Goal: Find specific page/section

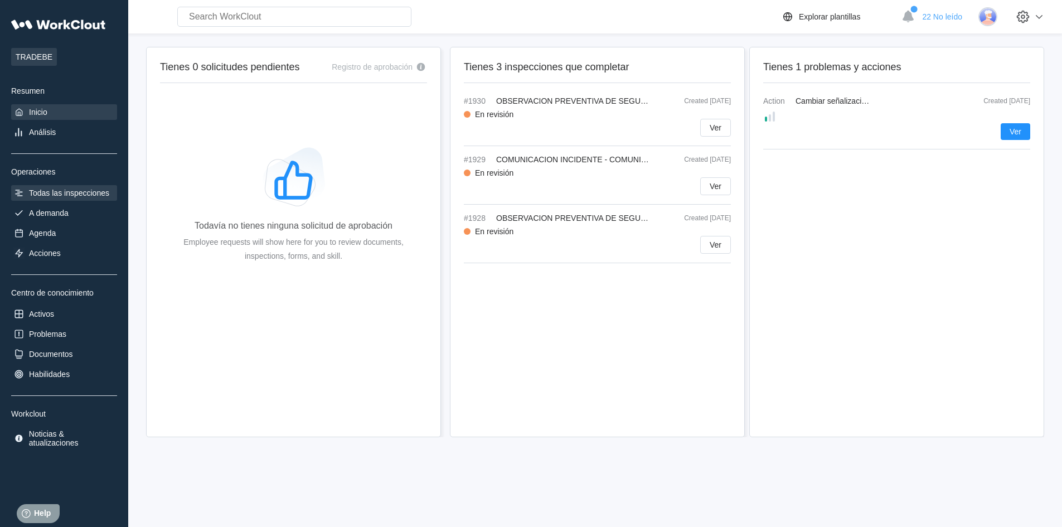
click at [70, 195] on div "Todas las inspecciones" at bounding box center [69, 192] width 80 height 9
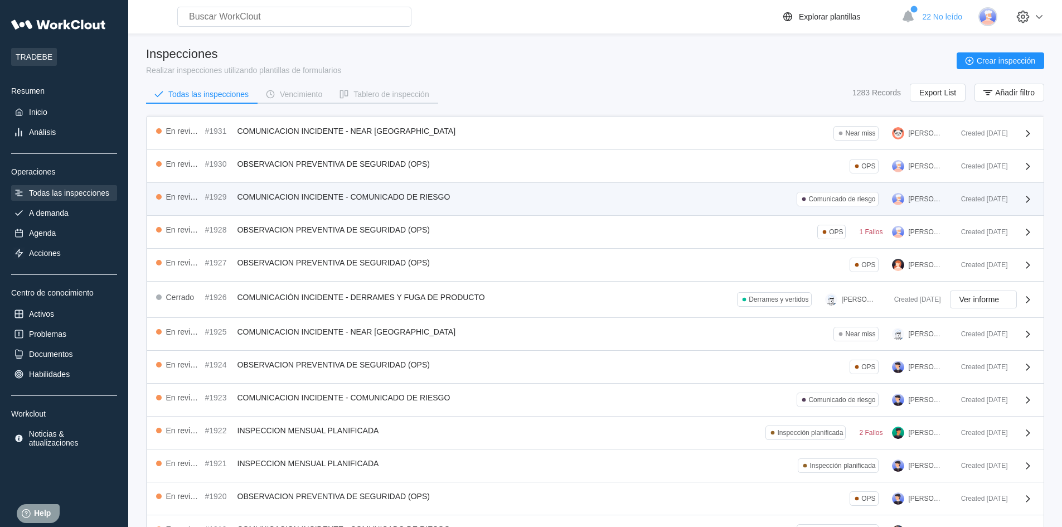
click at [312, 196] on span "COMUNICACION INCIDENTE - COMUNICADO DE RIESGO" at bounding box center [344, 196] width 213 height 9
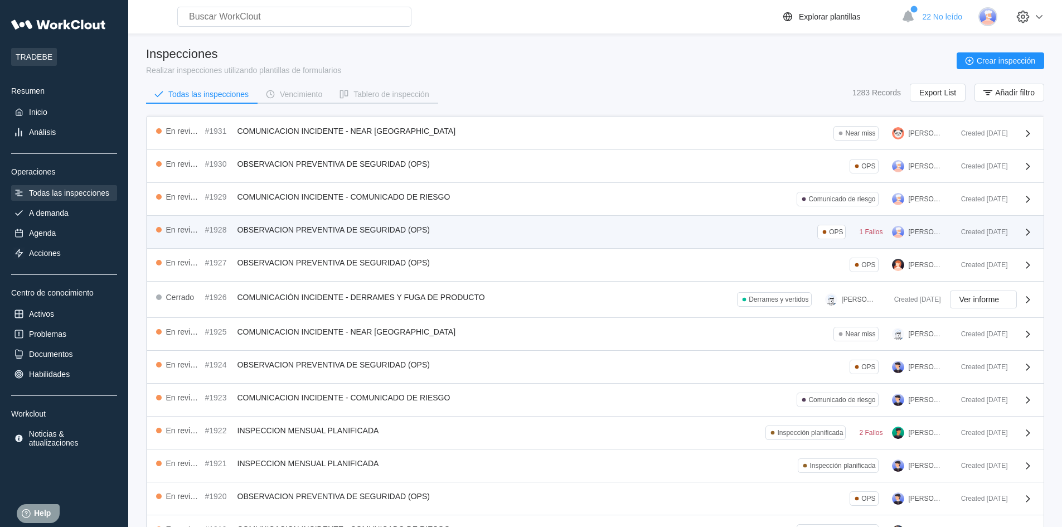
click at [339, 228] on span "OBSERVACION PREVENTIVA DE SEGURIDAD (OPS)" at bounding box center [334, 229] width 192 height 9
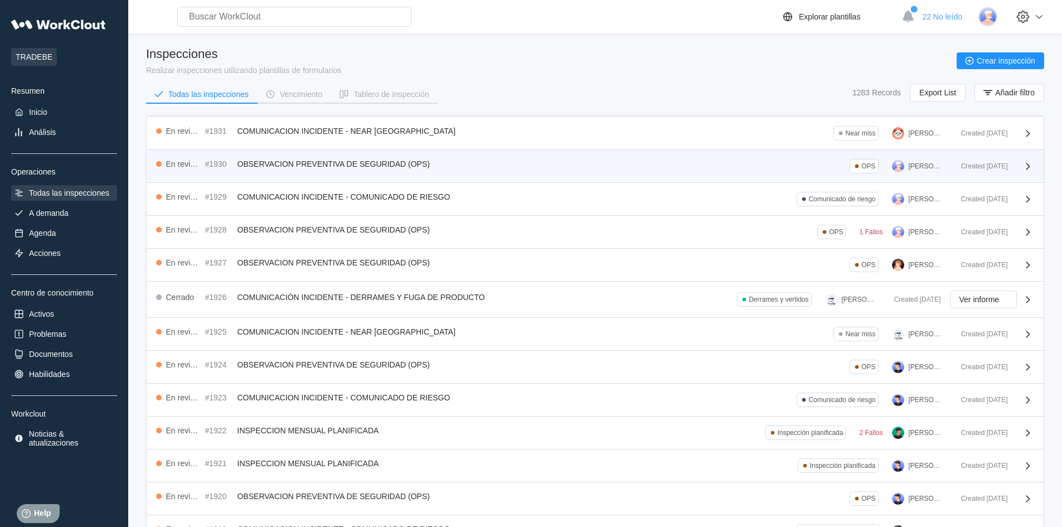
click at [364, 166] on span "OBSERVACION PREVENTIVA DE SEGURIDAD (OPS)" at bounding box center [334, 163] width 192 height 9
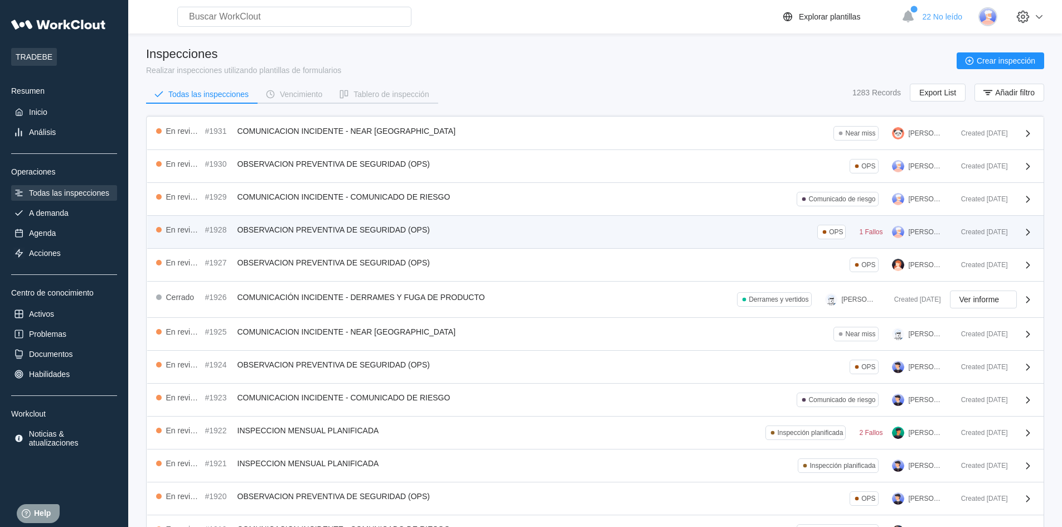
click at [876, 229] on div "1 Fallos" at bounding box center [870, 232] width 23 height 8
click at [874, 233] on div "1 Fallos" at bounding box center [870, 232] width 23 height 8
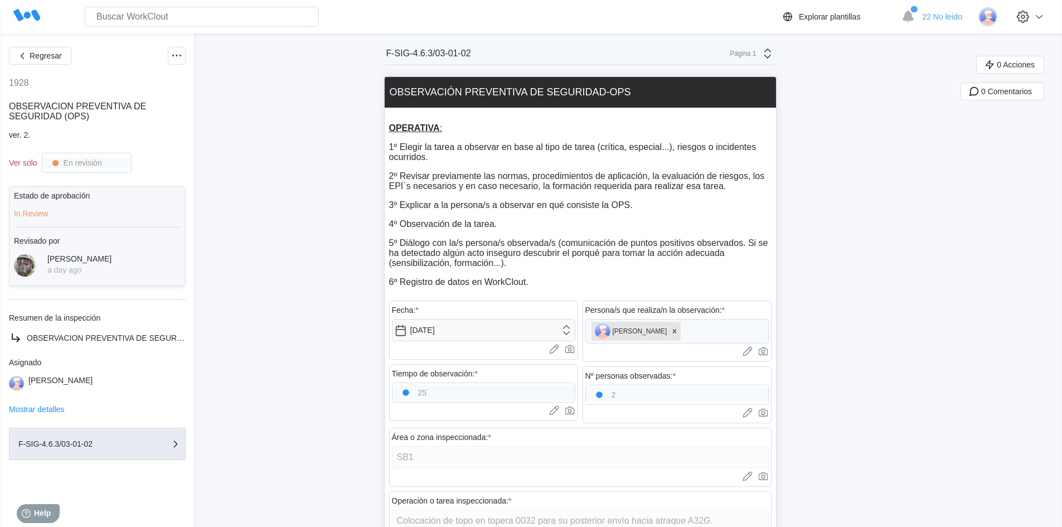
drag, startPoint x: 874, startPoint y: 233, endPoint x: 331, endPoint y: 246, distance: 543.9
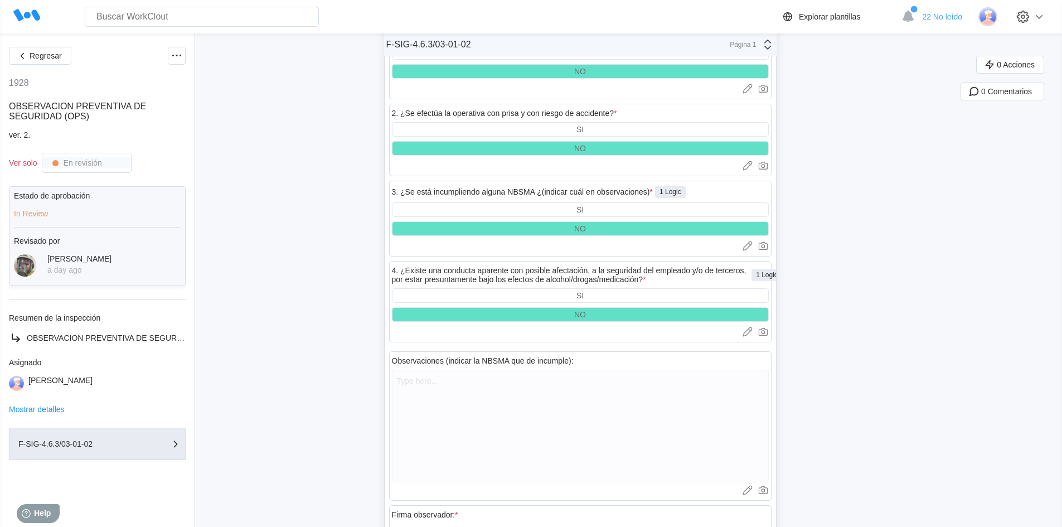
scroll to position [3404, 0]
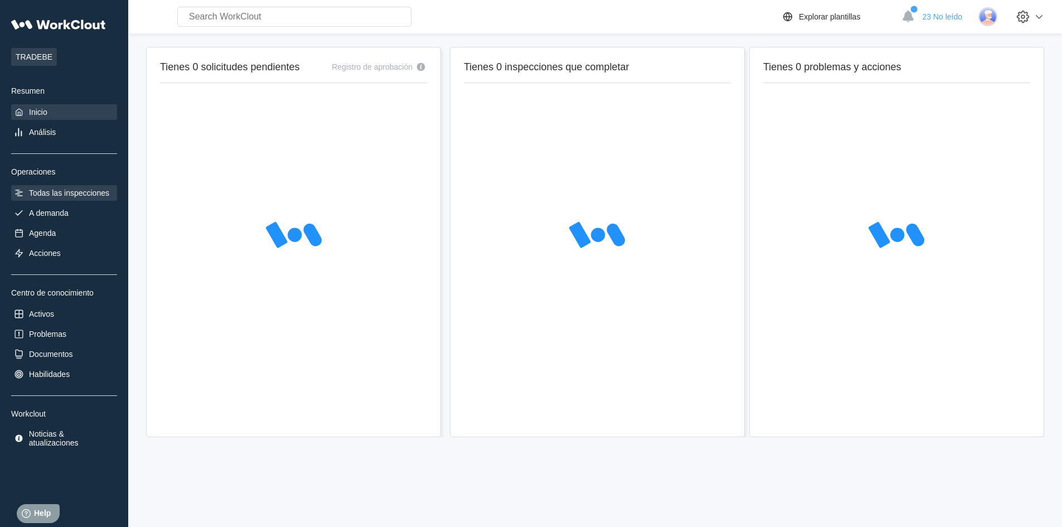
click at [55, 197] on div "Todas las inspecciones" at bounding box center [69, 192] width 80 height 9
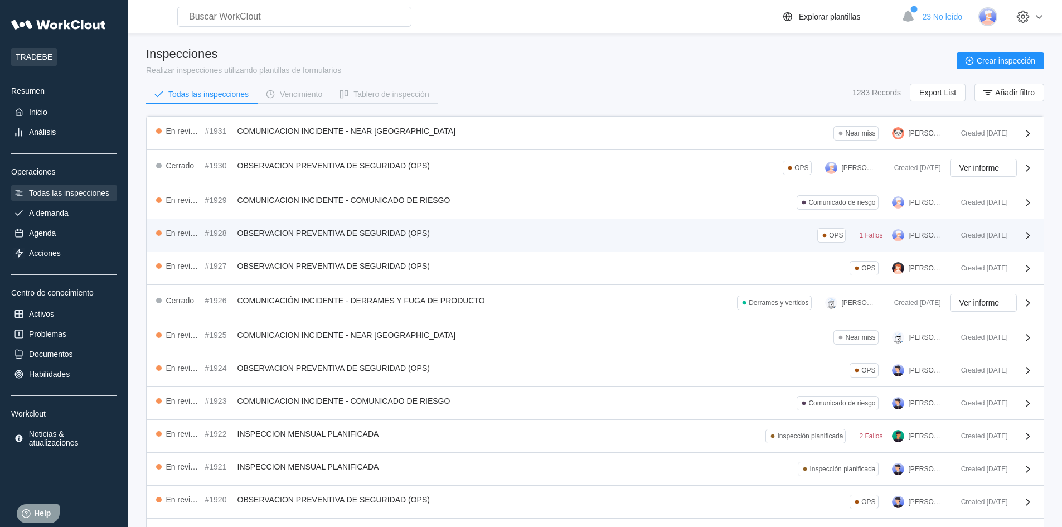
click at [874, 234] on div "1 Fallos" at bounding box center [870, 235] width 23 height 8
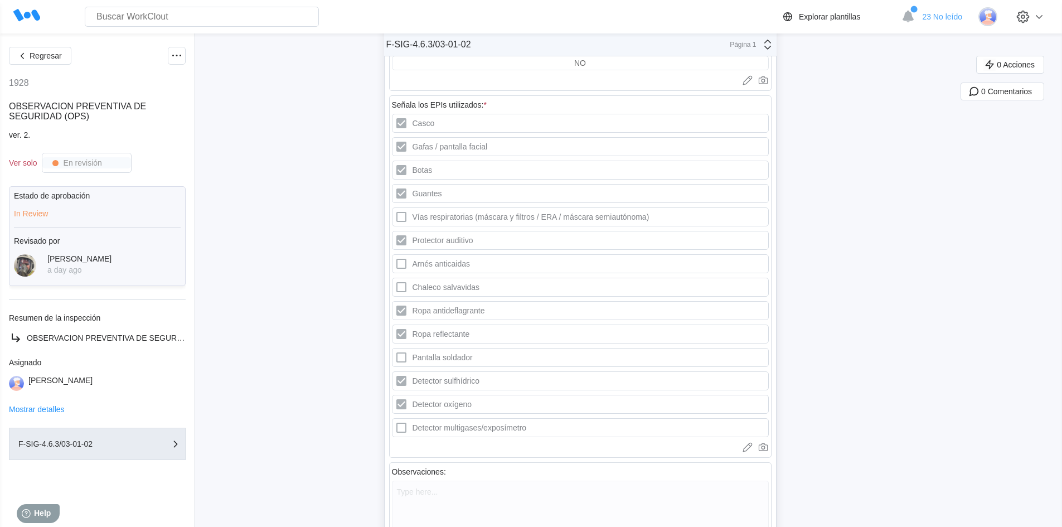
scroll to position [1004, 0]
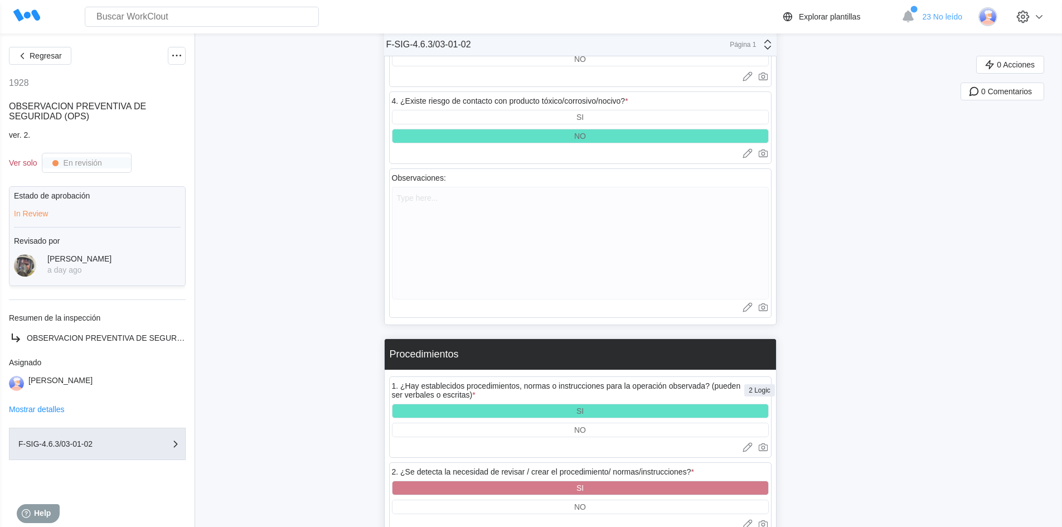
scroll to position [2621, 0]
